Goal: Task Accomplishment & Management: Manage account settings

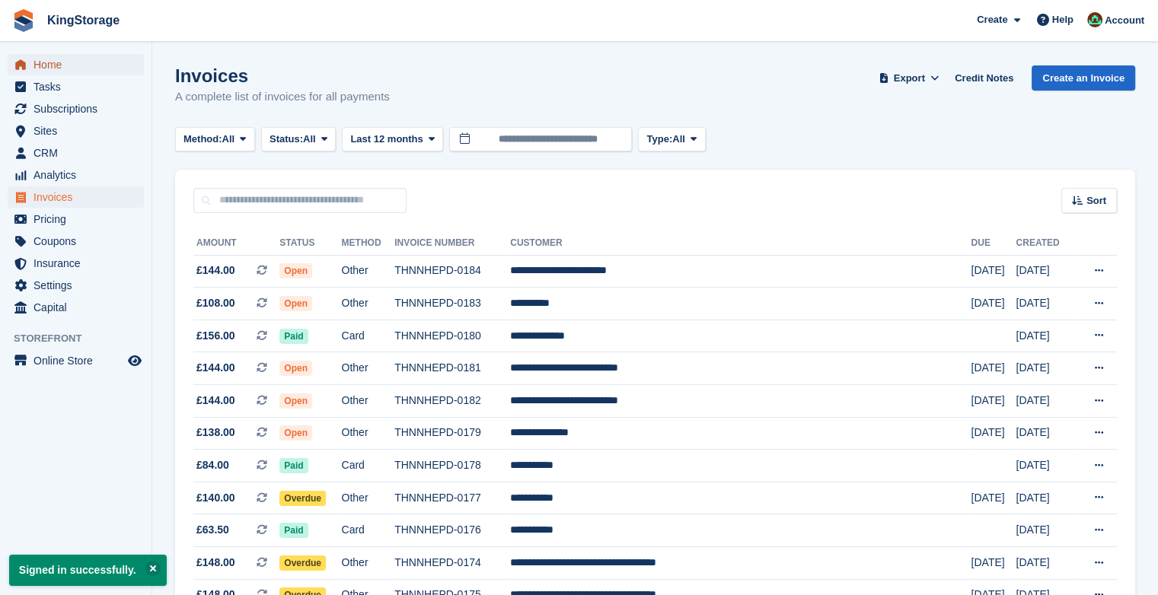
click at [37, 59] on span "Home" at bounding box center [78, 64] width 91 height 21
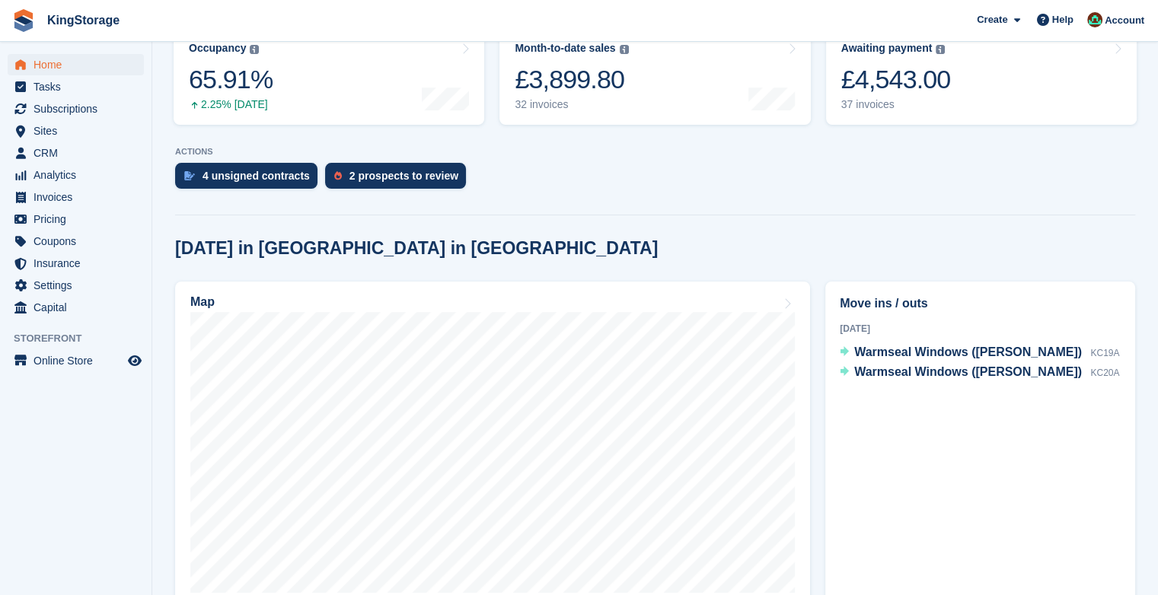
scroll to position [222, 0]
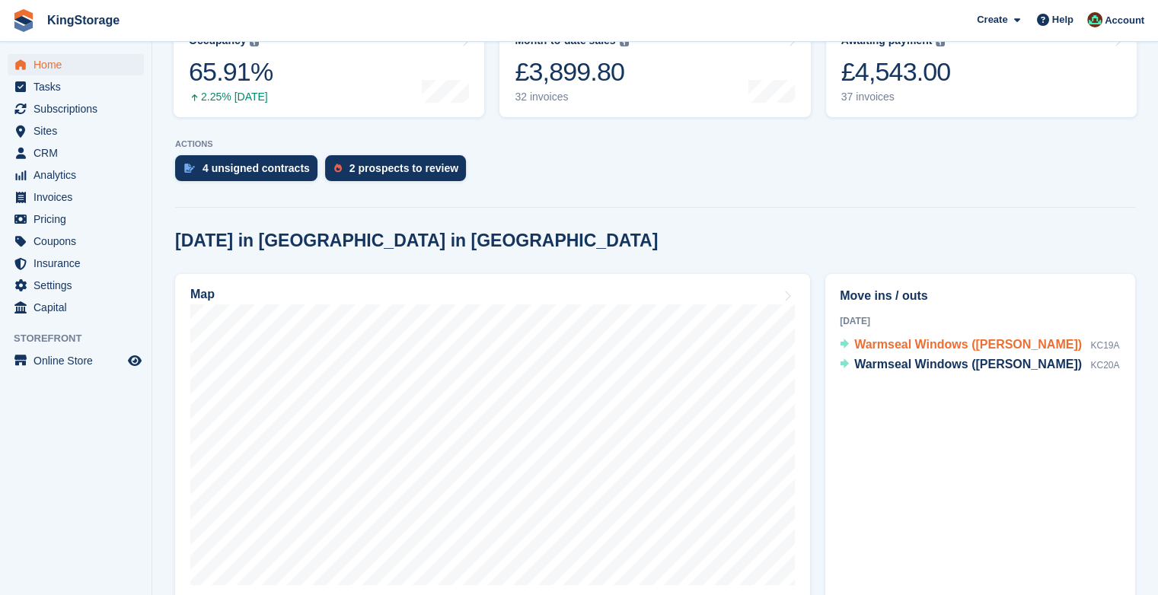
click at [897, 349] on span "Warmseal Windows (Lee Lewis)" at bounding box center [968, 344] width 228 height 13
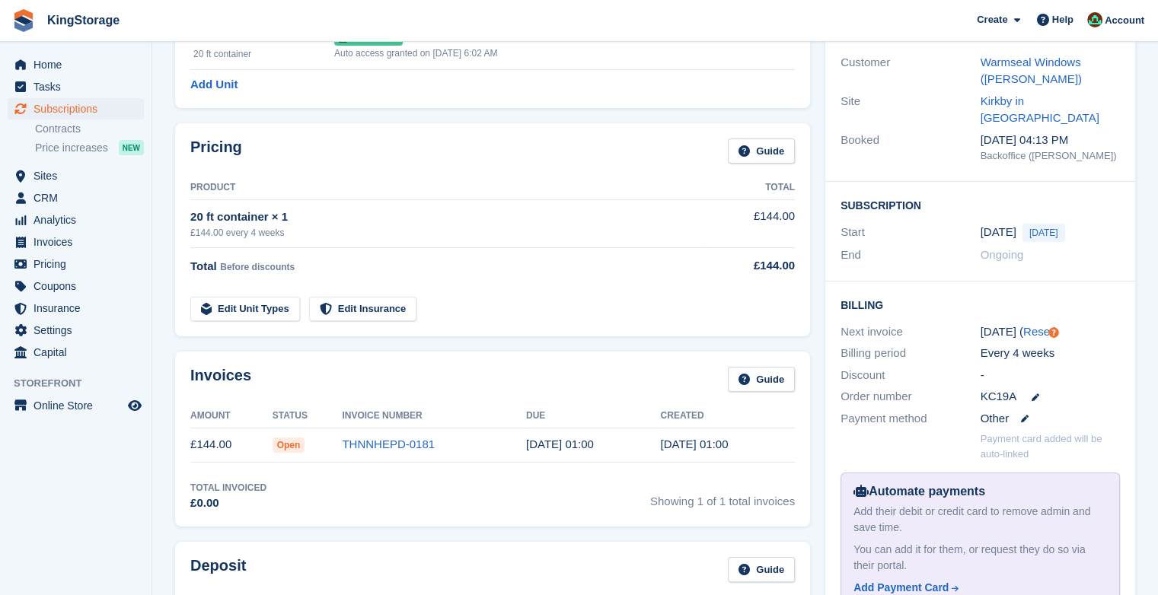
scroll to position [154, 0]
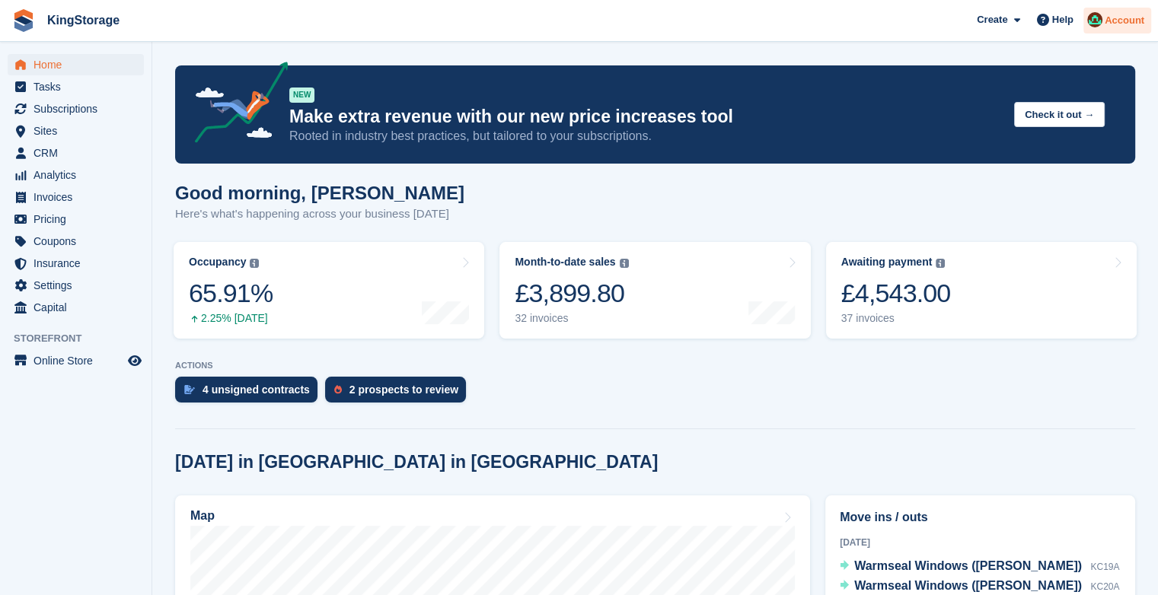
click at [1118, 30] on div "Account" at bounding box center [1117, 21] width 68 height 27
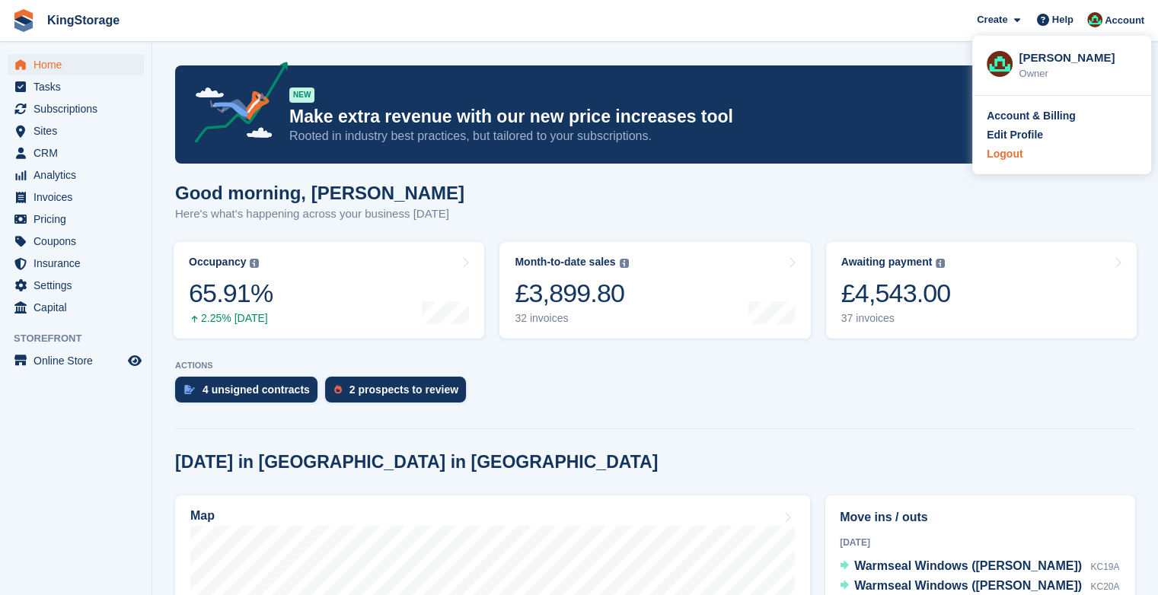
click at [1008, 158] on div "Logout" at bounding box center [1004, 154] width 36 height 16
